Goal: Task Accomplishment & Management: Manage account settings

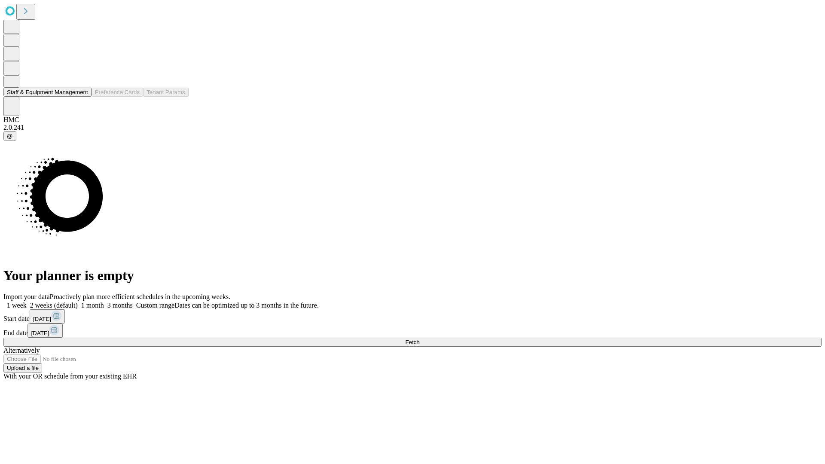
click at [80, 97] on button "Staff & Equipment Management" at bounding box center [47, 92] width 88 height 9
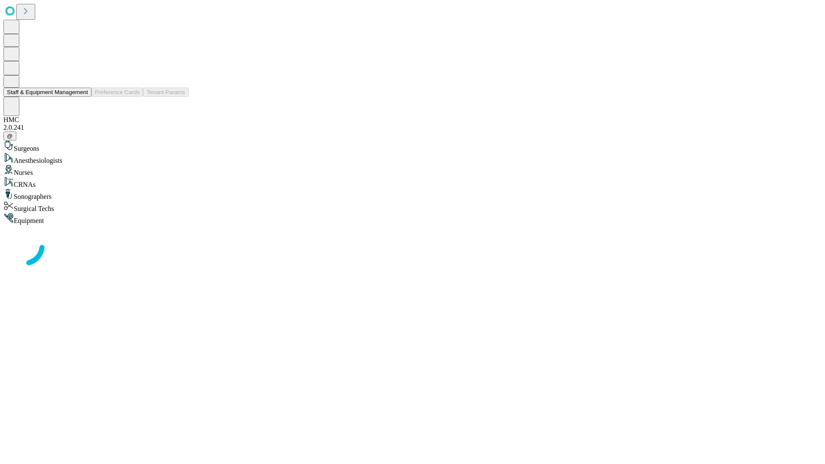
click at [82, 97] on button "Staff & Equipment Management" at bounding box center [47, 92] width 88 height 9
